Goal: Transaction & Acquisition: Purchase product/service

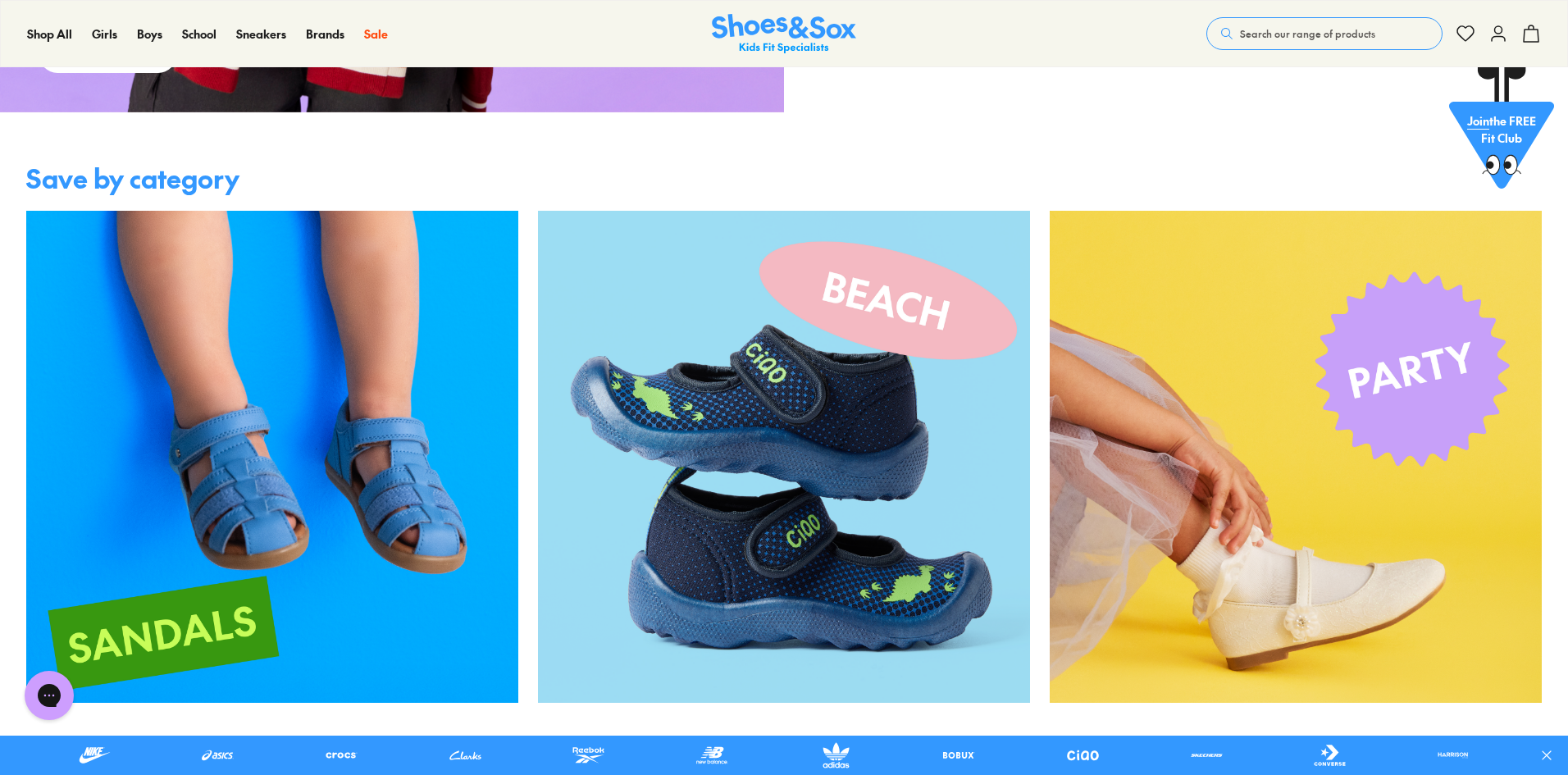
scroll to position [3438, 0]
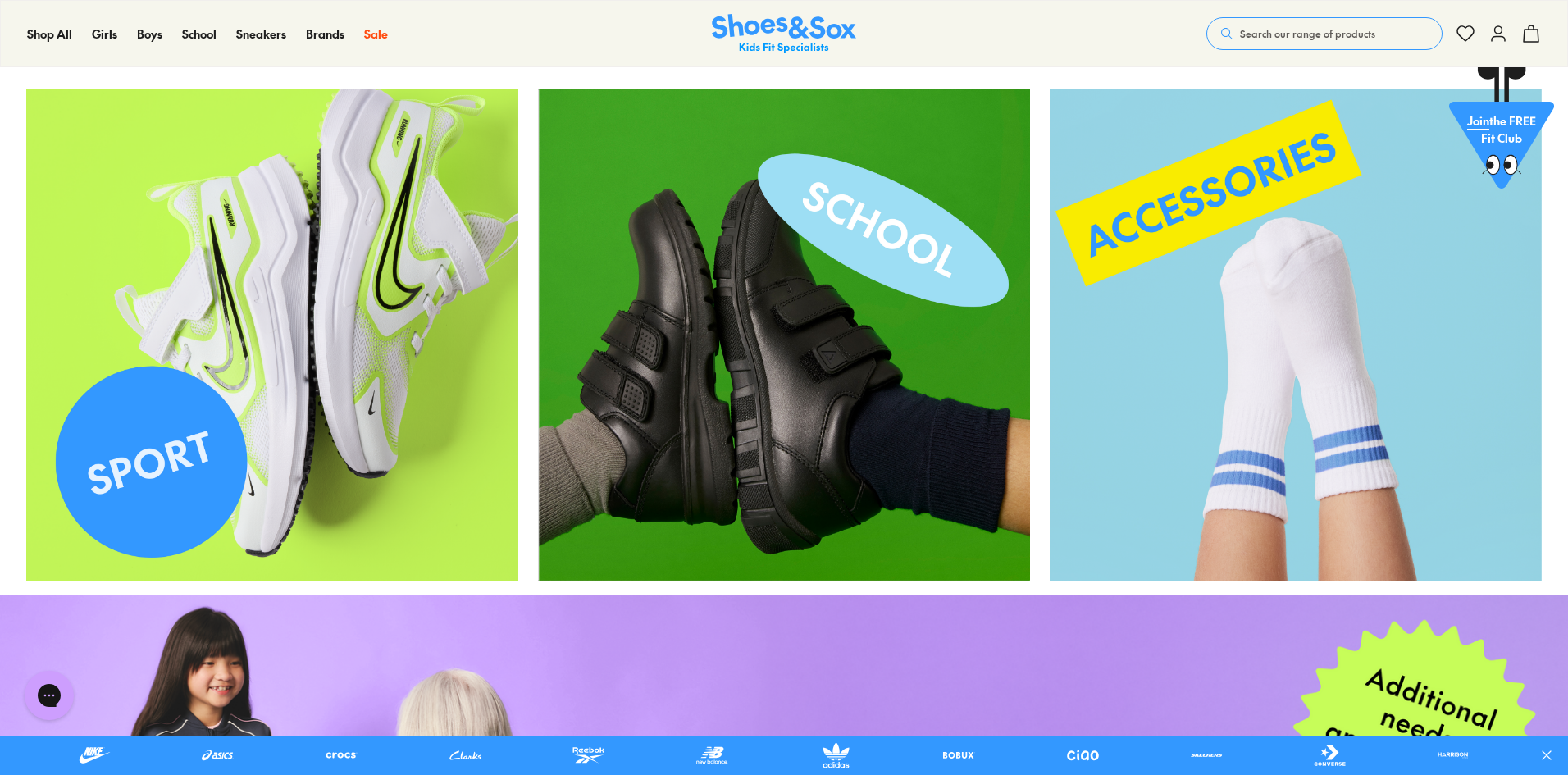
click at [215, 303] on img at bounding box center [272, 335] width 492 height 492
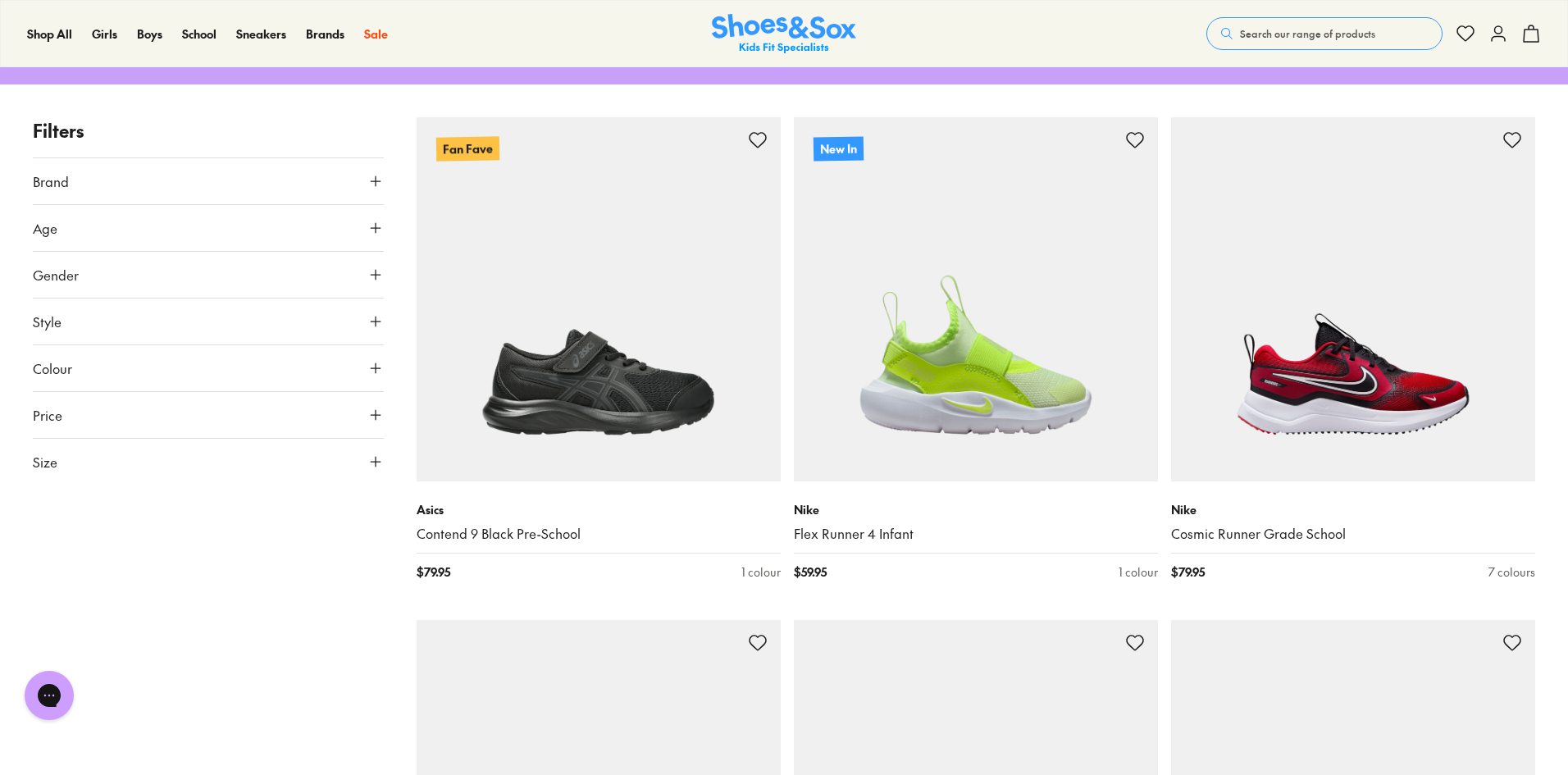
click at [168, 265] on button "Gender" at bounding box center [208, 274] width 351 height 46
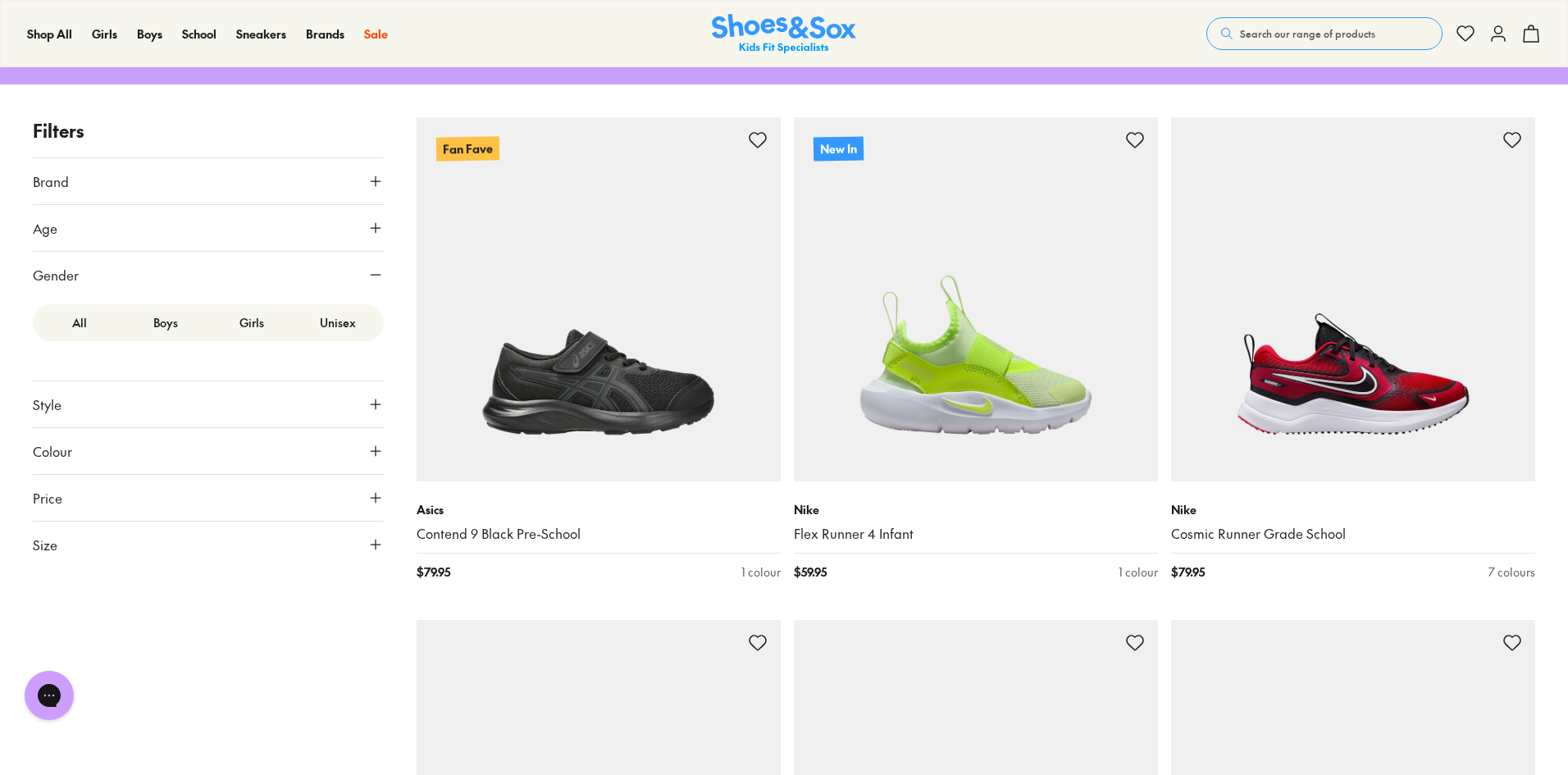
drag, startPoint x: 169, startPoint y: 265, endPoint x: 159, endPoint y: 235, distance: 31.6
click at [170, 264] on button "Gender" at bounding box center [208, 274] width 351 height 46
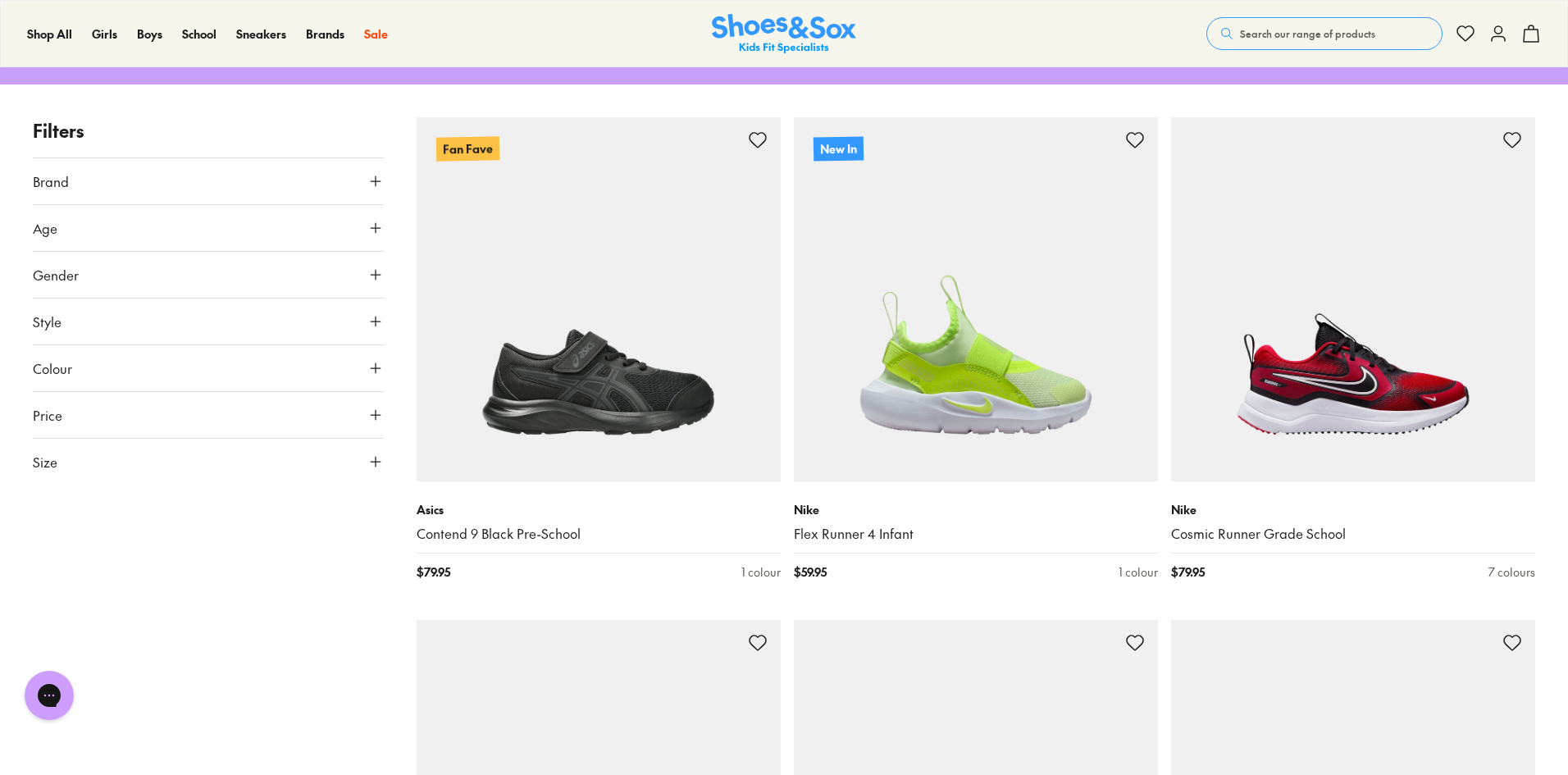
click at [156, 225] on button "Age" at bounding box center [208, 227] width 351 height 46
click at [226, 304] on div "Junior ( 34 )" at bounding box center [296, 306] width 175 height 20
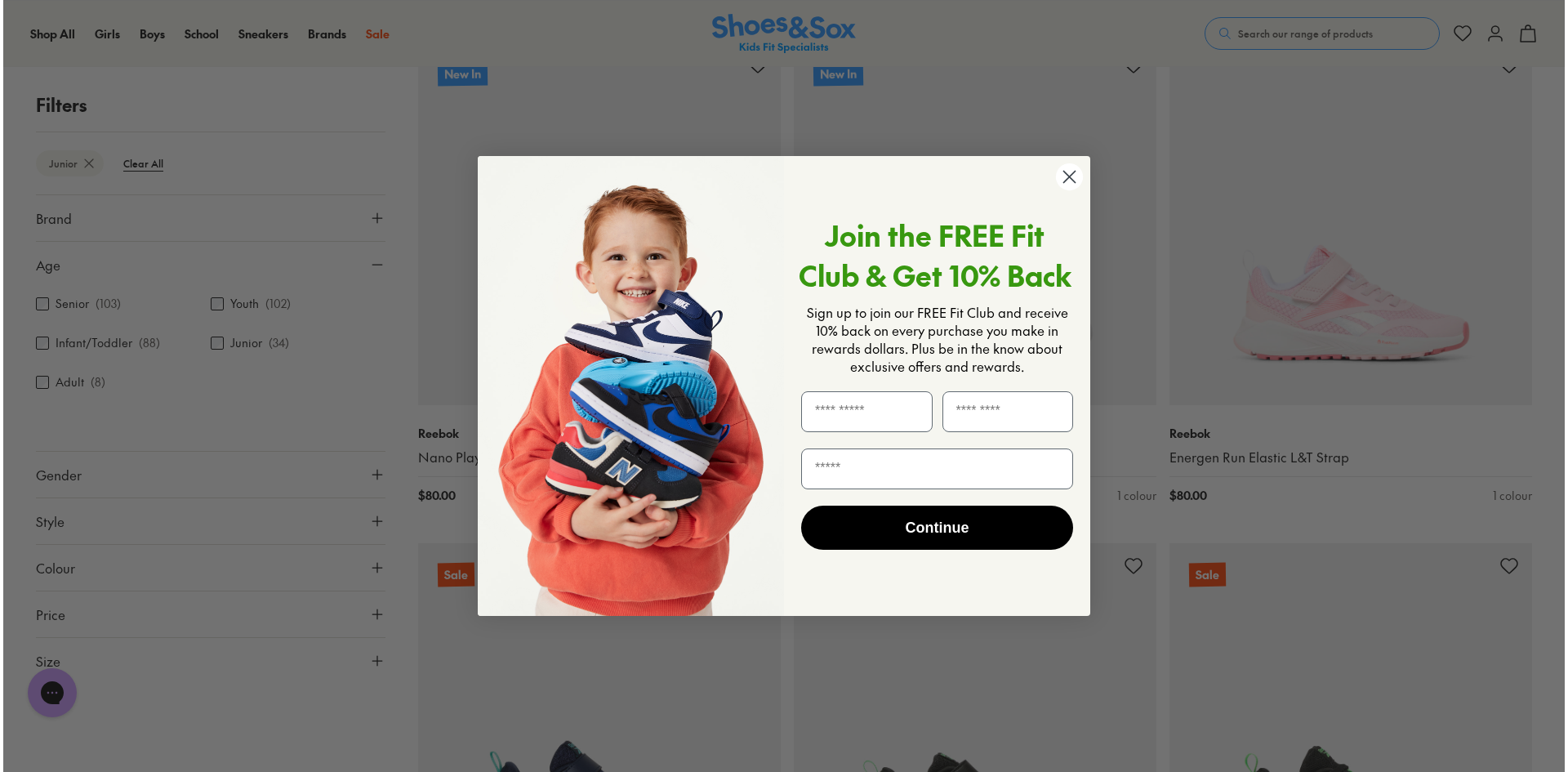
scroll to position [822, 0]
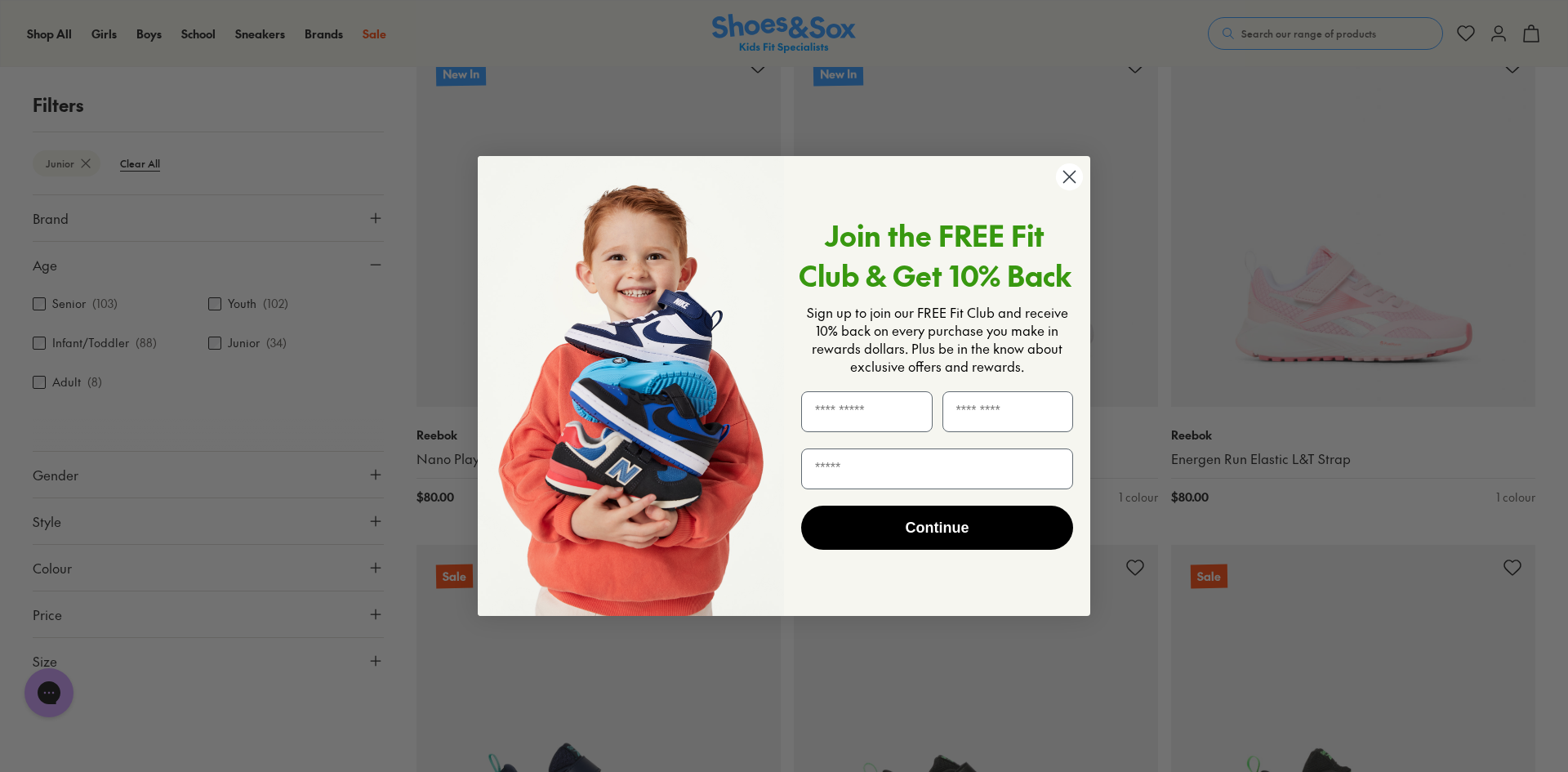
click at [1068, 184] on circle "Close dialog" at bounding box center [1069, 176] width 27 height 27
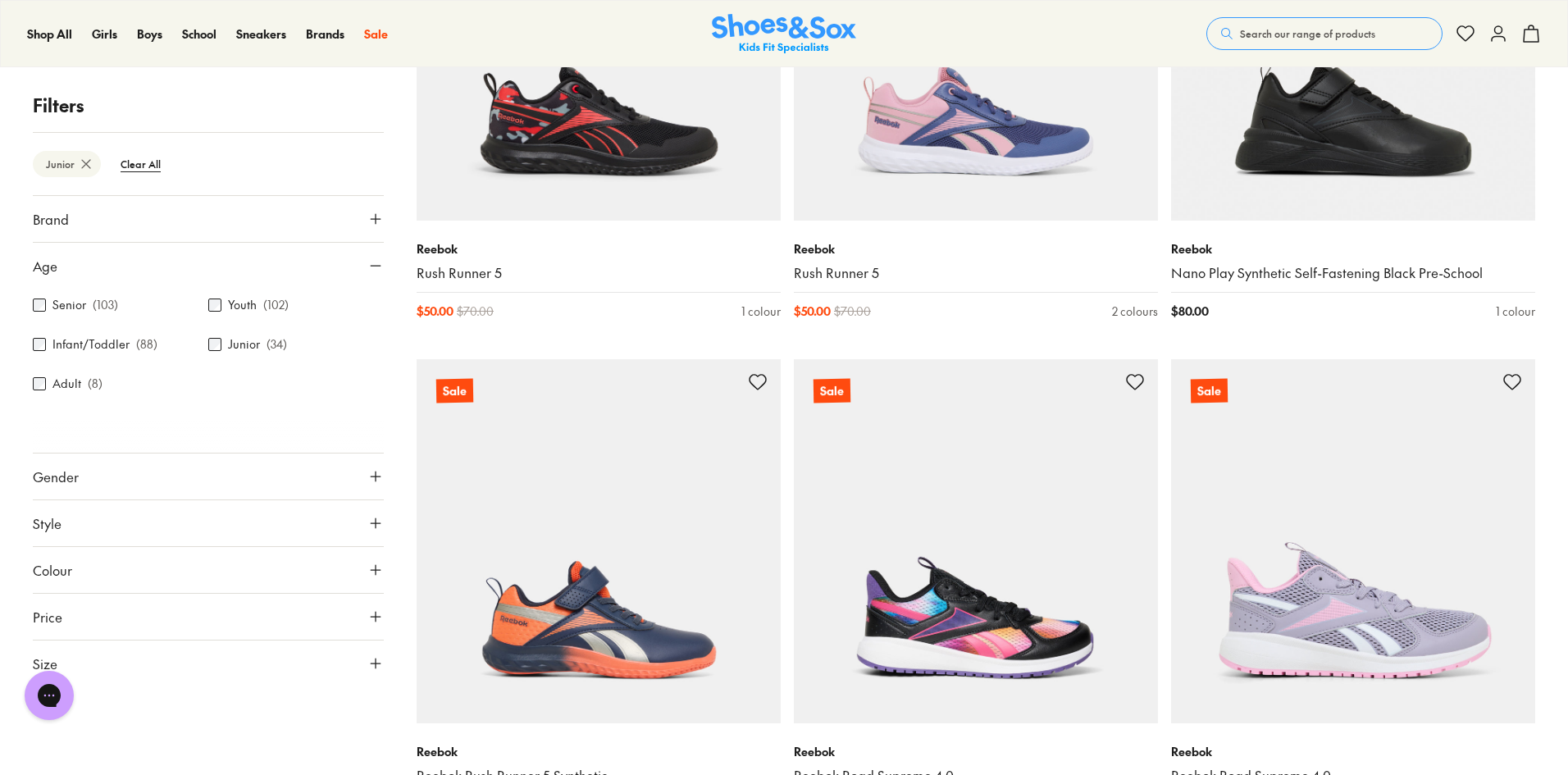
scroll to position [4432, 0]
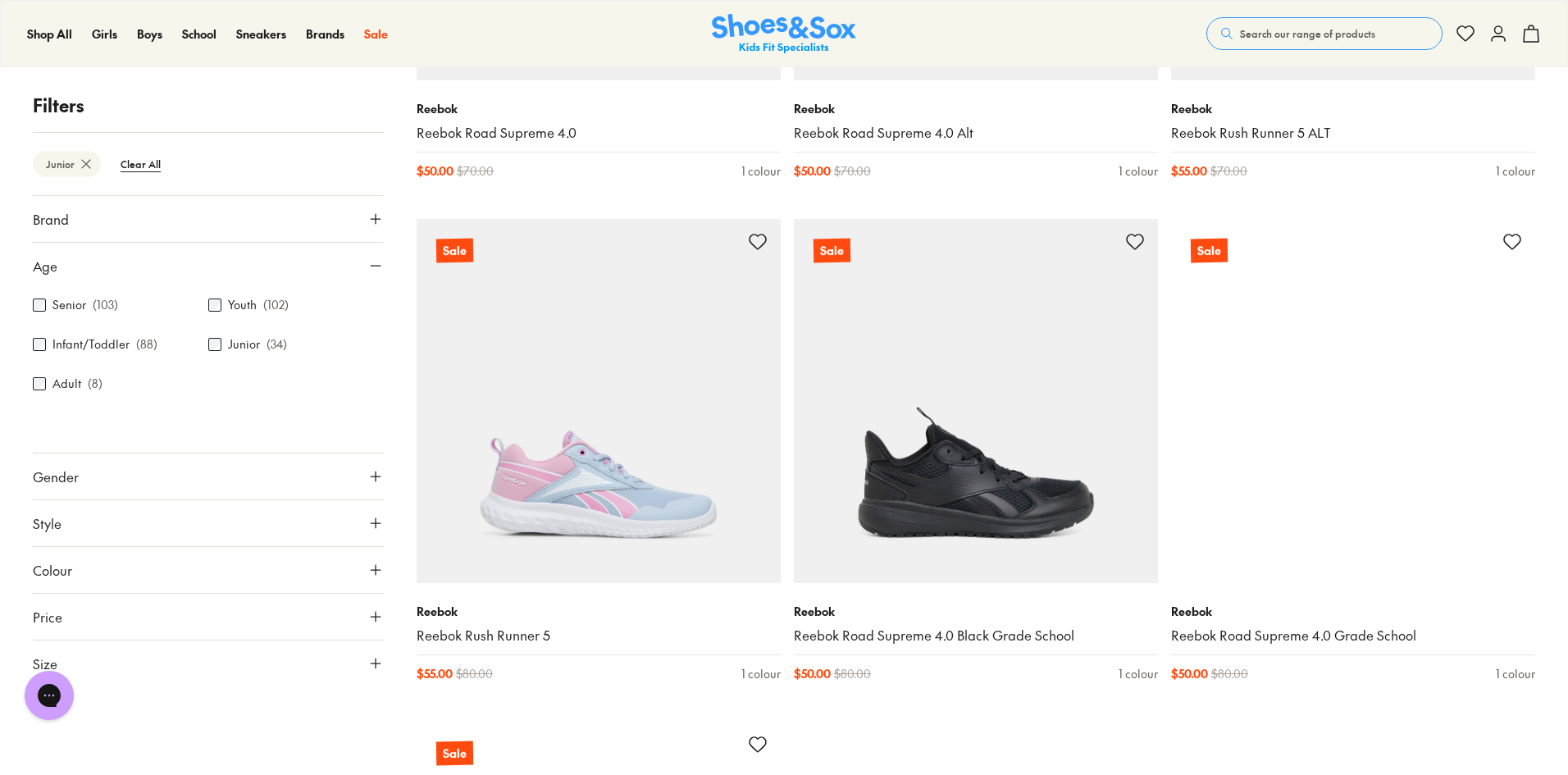
scroll to position [5169, 0]
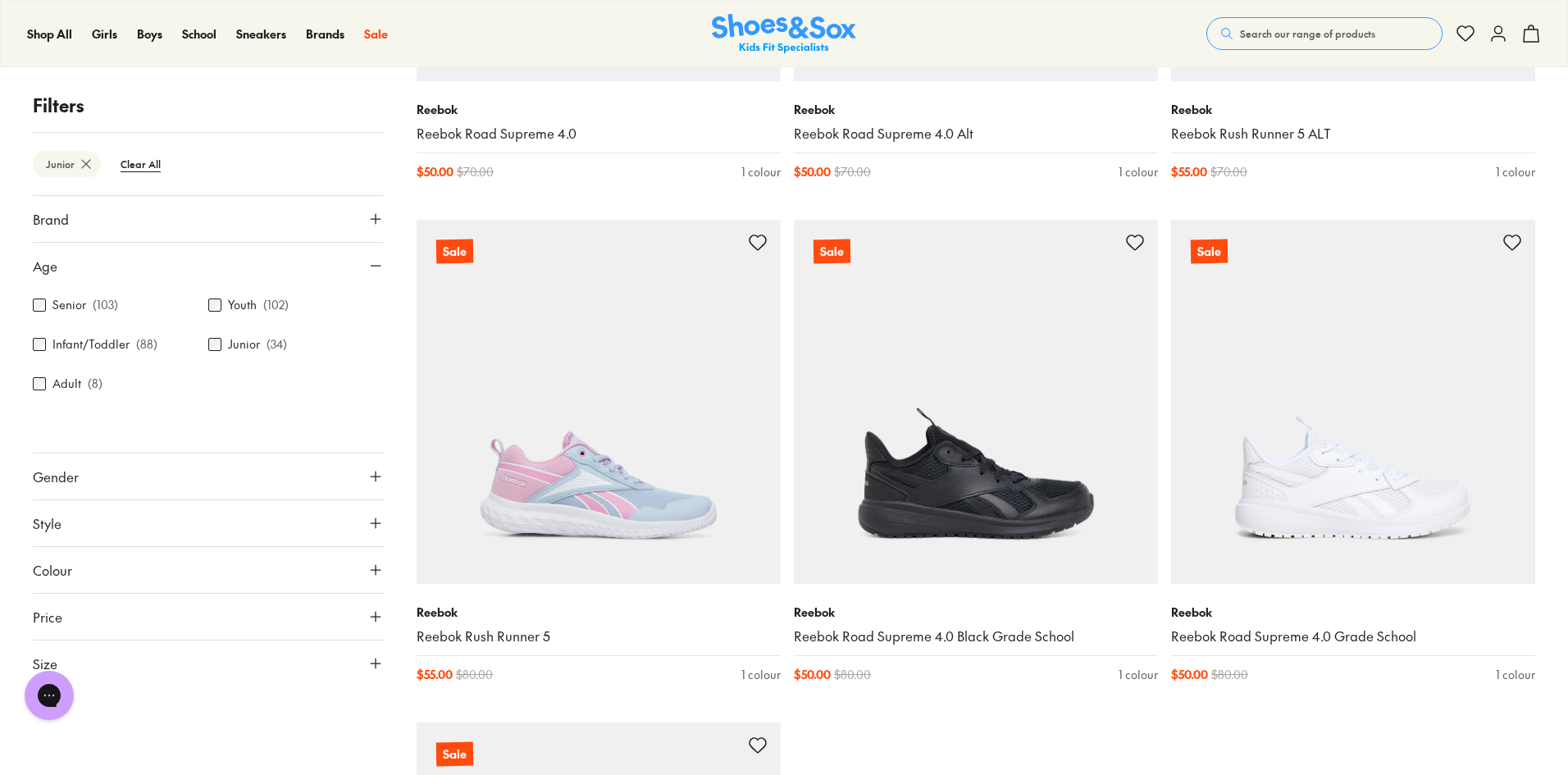
click at [237, 348] on label "Junior" at bounding box center [244, 345] width 32 height 17
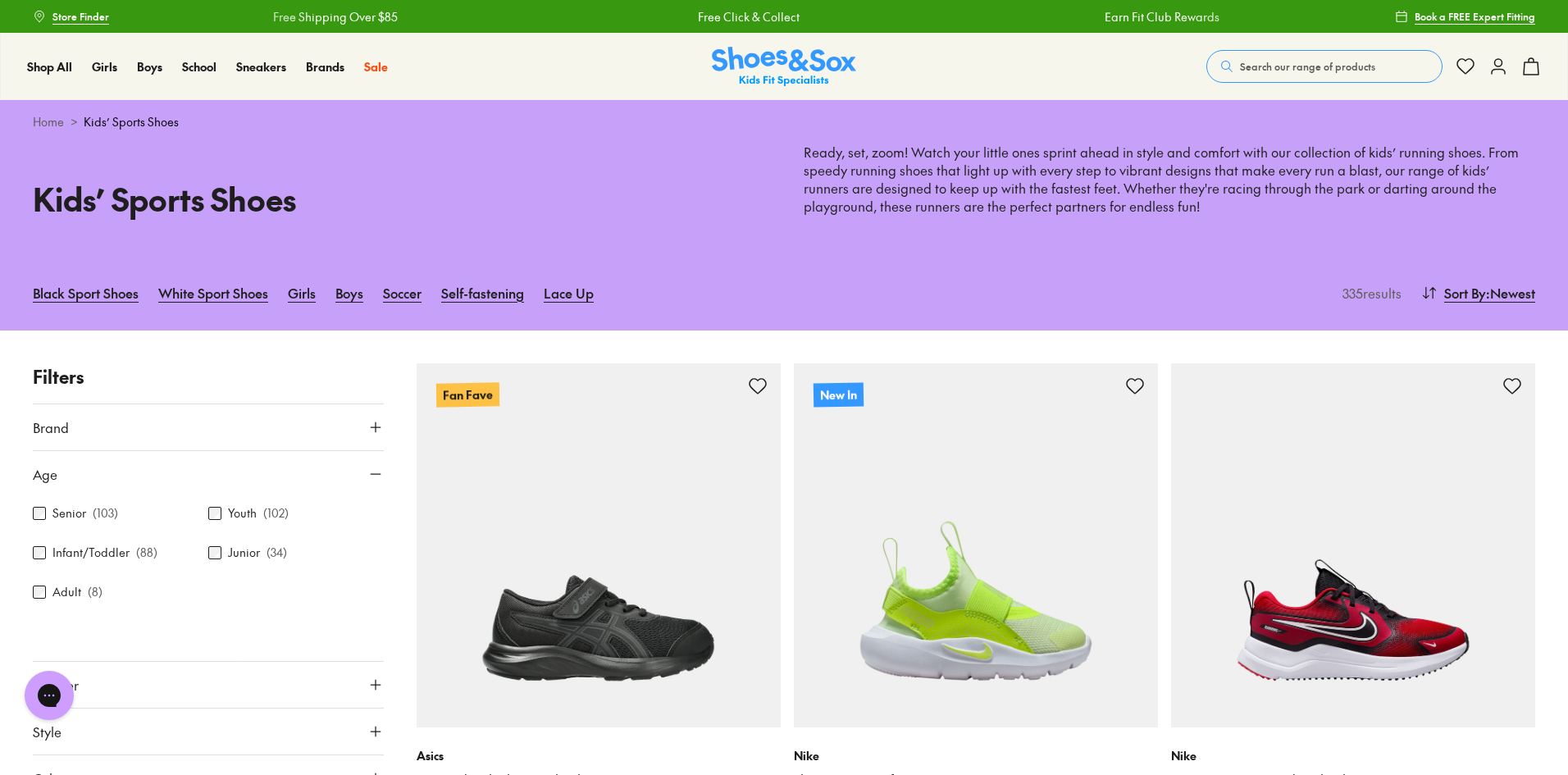
click at [350, 438] on button "Brand" at bounding box center [208, 427] width 351 height 46
drag, startPoint x: 107, startPoint y: 504, endPoint x: 88, endPoint y: 514, distance: 21.5
click at [88, 514] on div "Asics ( 113 )" at bounding box center [208, 505] width 351 height 20
click at [53, 505] on label "Asics" at bounding box center [66, 505] width 27 height 17
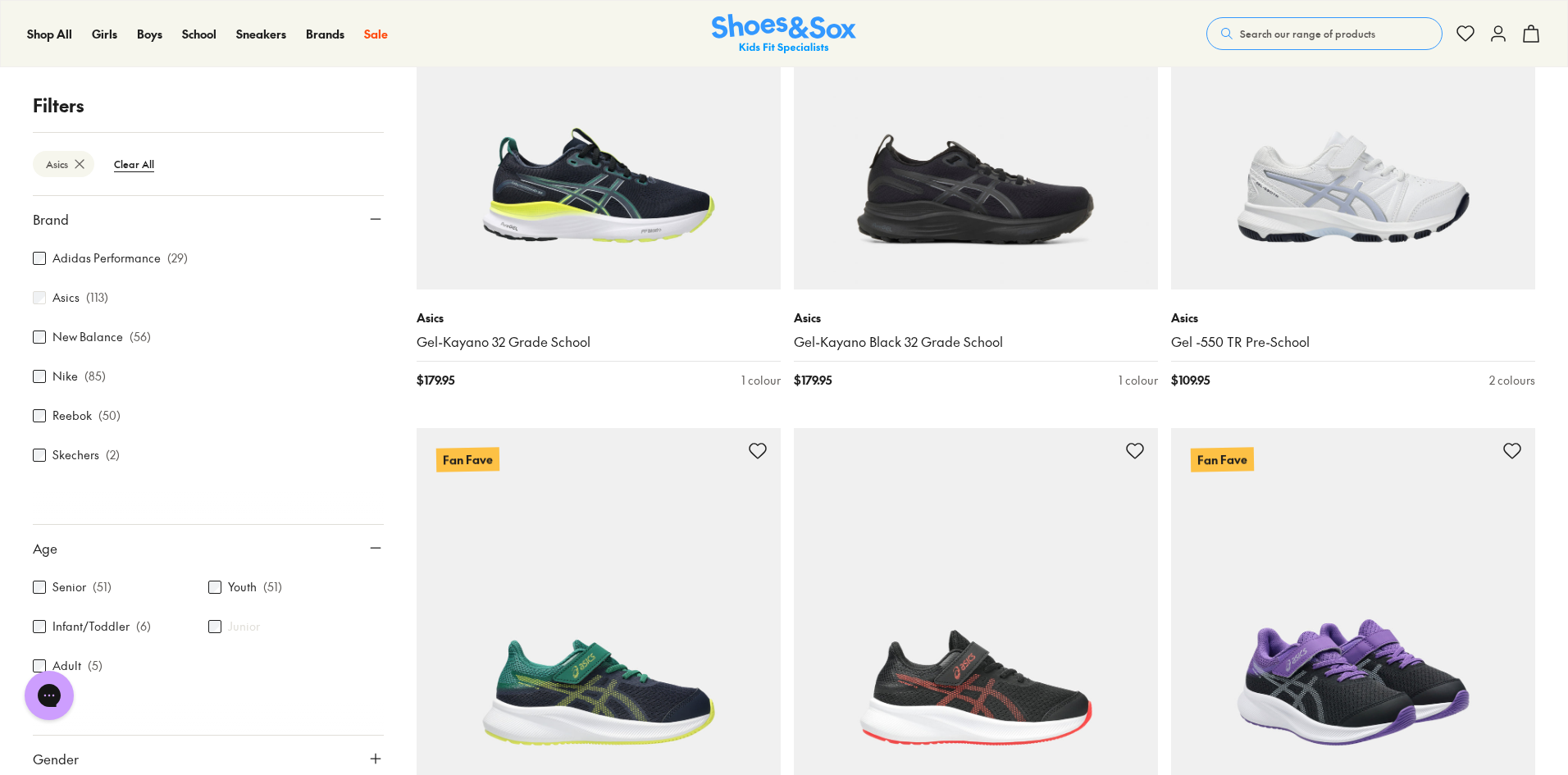
scroll to position [2298, 0]
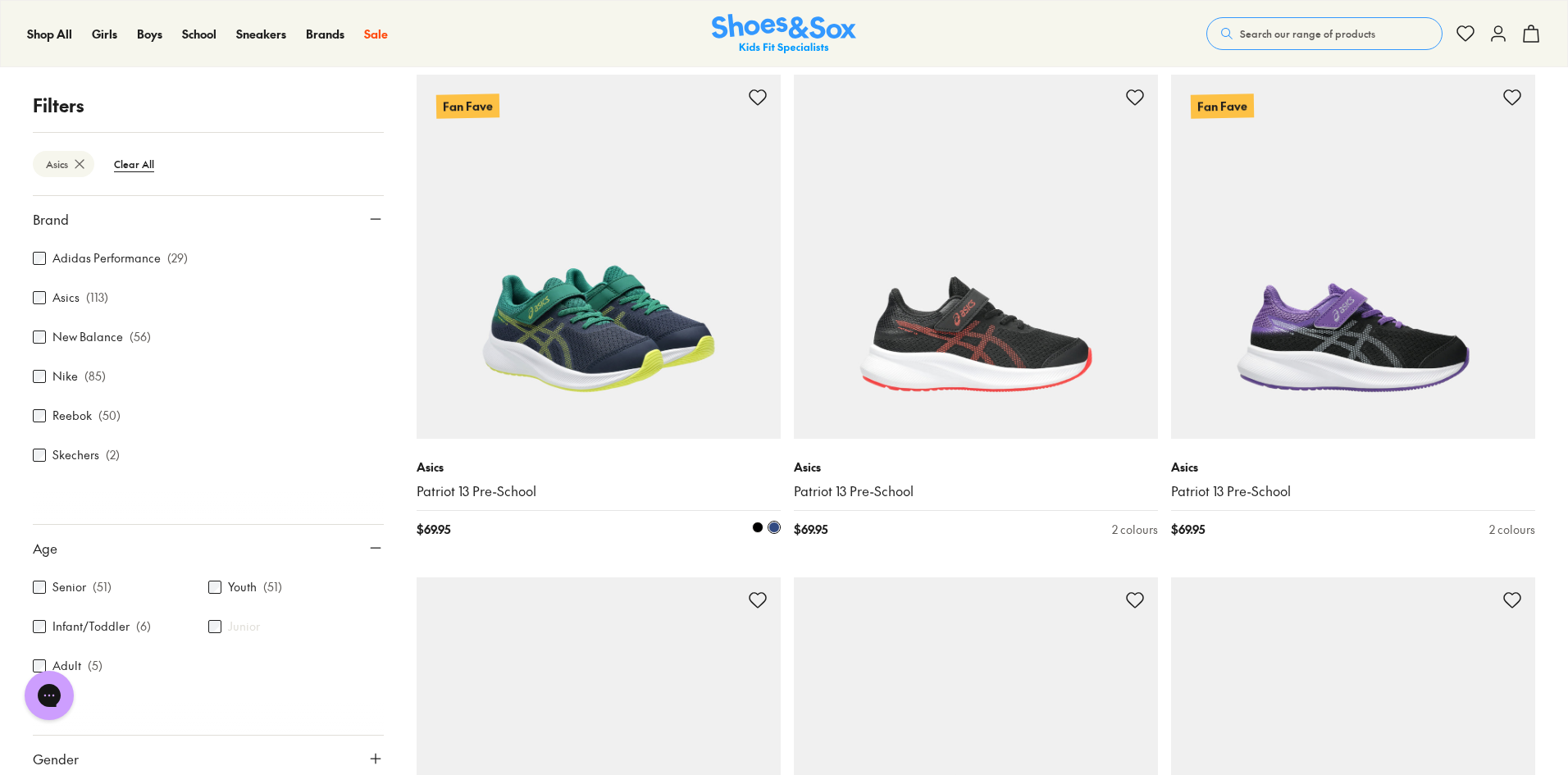
click at [567, 374] on img at bounding box center [599, 257] width 364 height 364
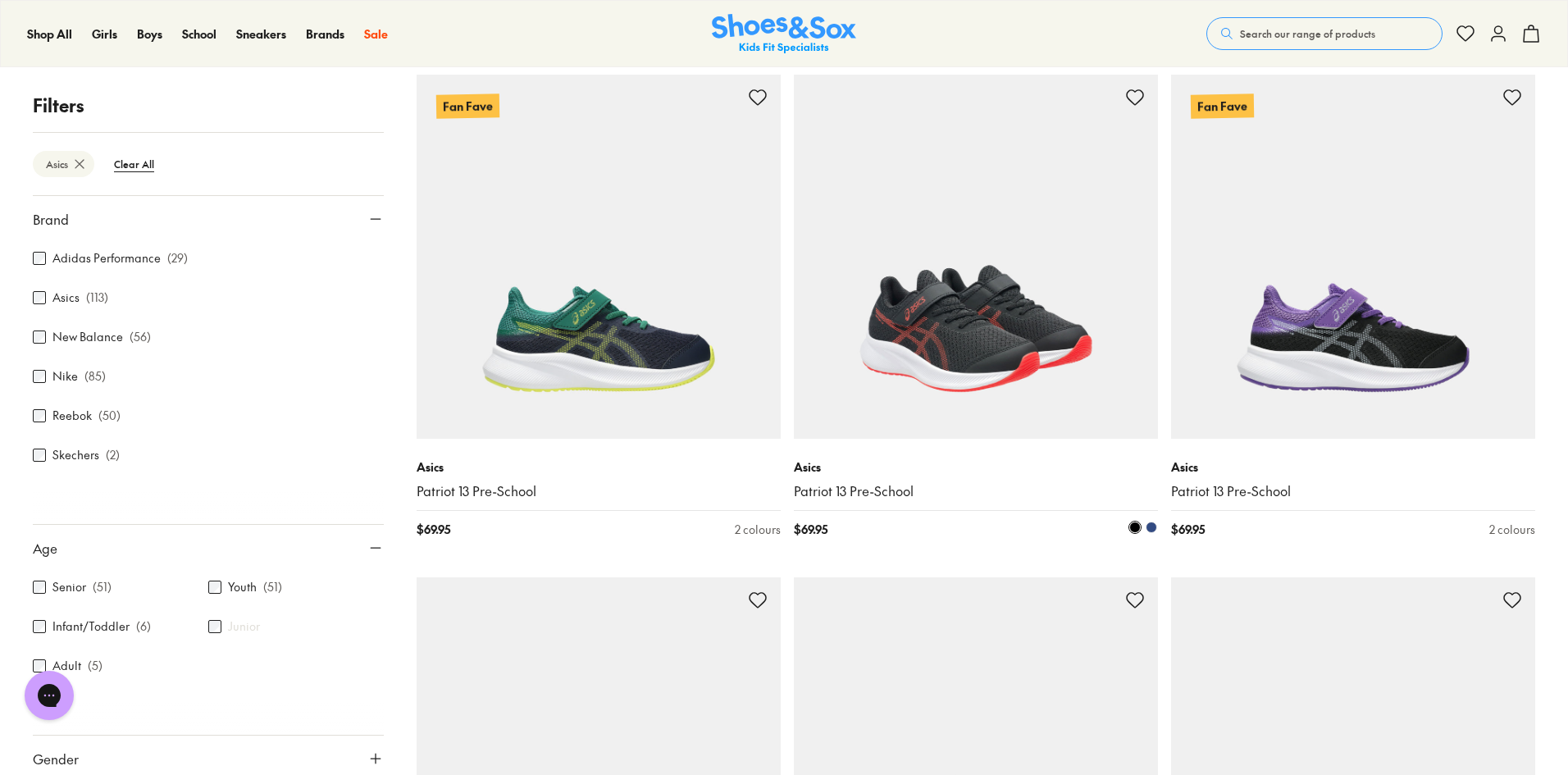
scroll to position [2299, 0]
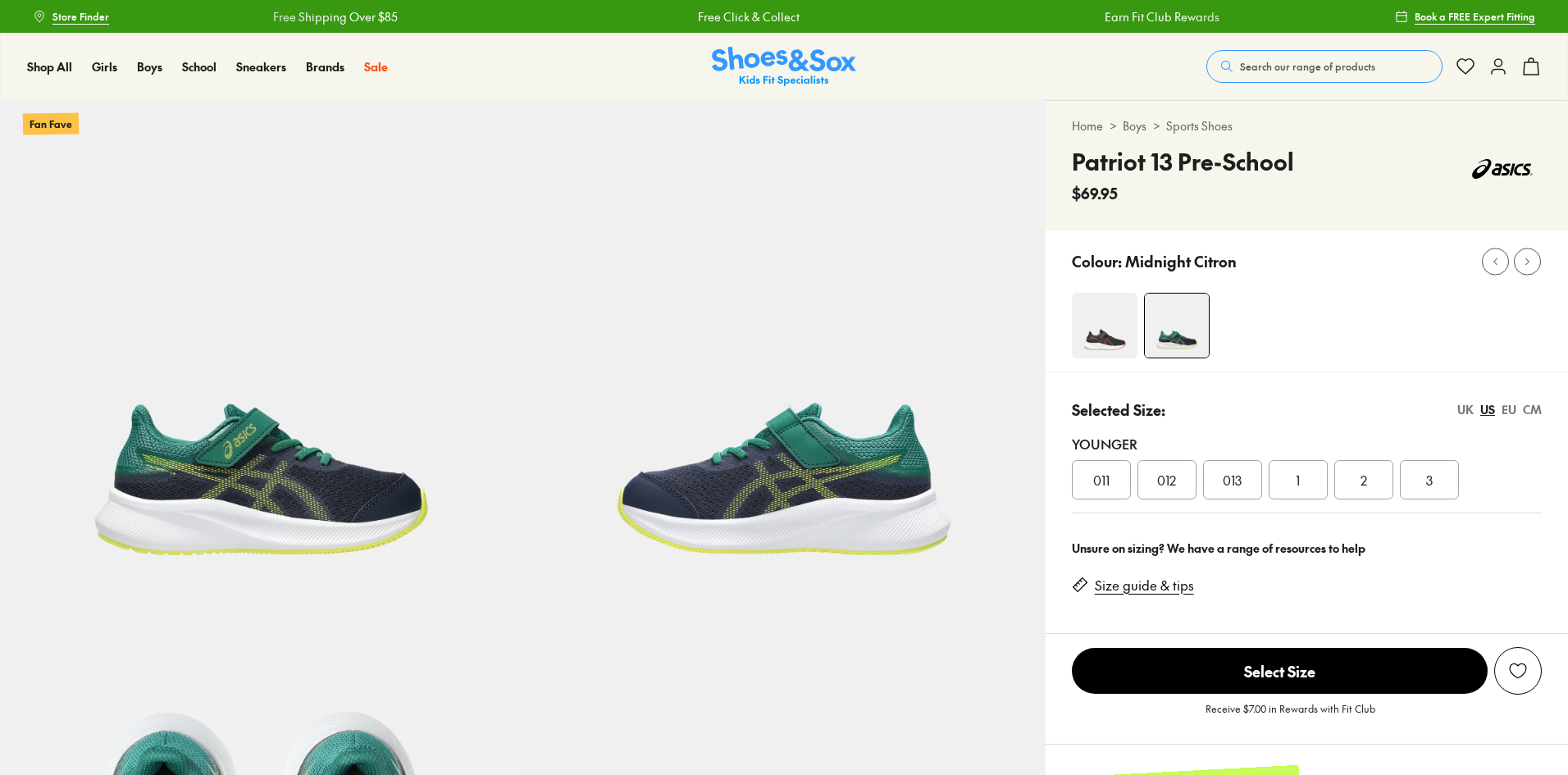
select select "*"
